Goal: Information Seeking & Learning: Learn about a topic

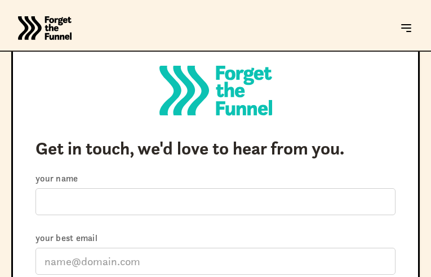
type input "rNJPfwpUISqahb"
type input "baragewaxufa73@gmail.com"
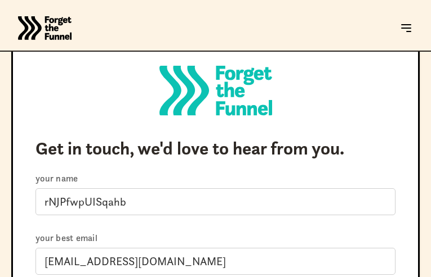
select select "Other"
